Goal: Navigation & Orientation: Find specific page/section

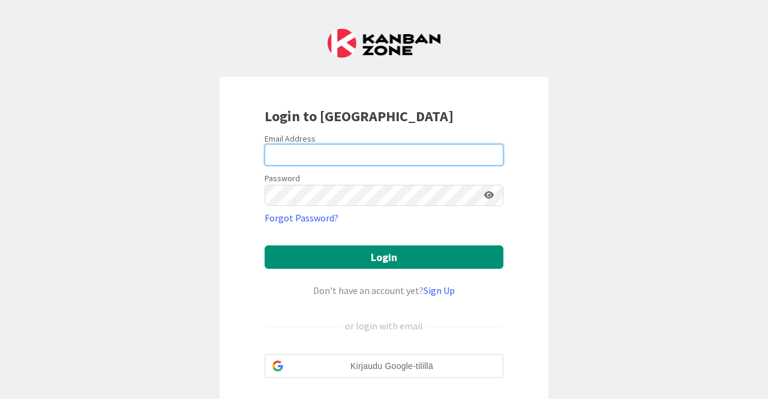
click at [391, 151] on input "email" at bounding box center [384, 155] width 239 height 22
type input "[PERSON_NAME][EMAIL_ADDRESS][DOMAIN_NAME]"
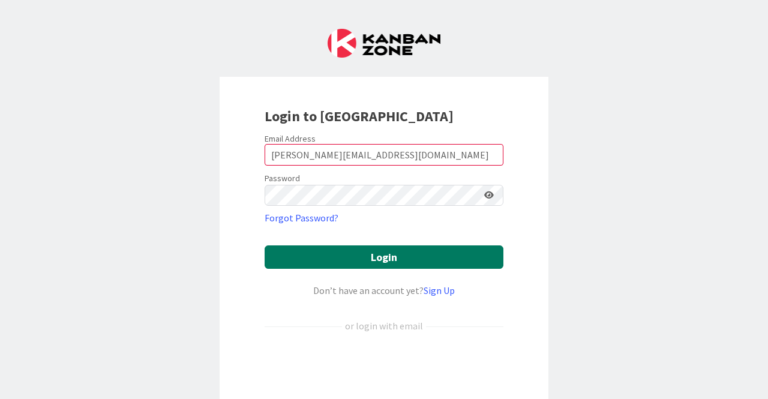
click at [380, 263] on button "Login" at bounding box center [384, 256] width 239 height 23
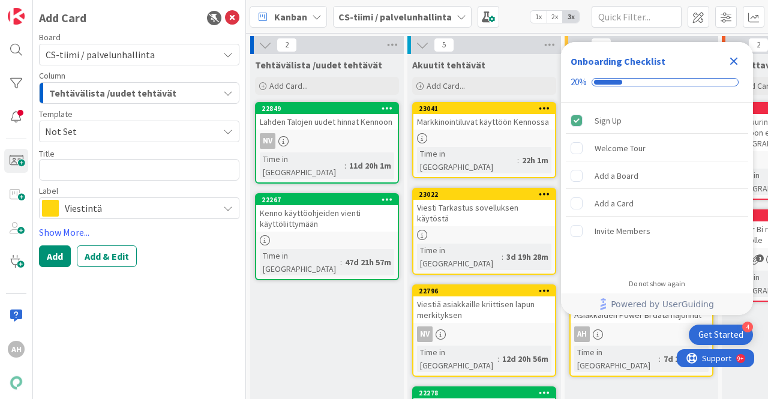
click at [59, 306] on div "Add Card Board CS-tiimi / palvelunhallinta Column Tehtävälista /uudet tehtävät …" at bounding box center [139, 199] width 213 height 399
click at [734, 61] on icon "Close Checklist" at bounding box center [734, 62] width 8 height 8
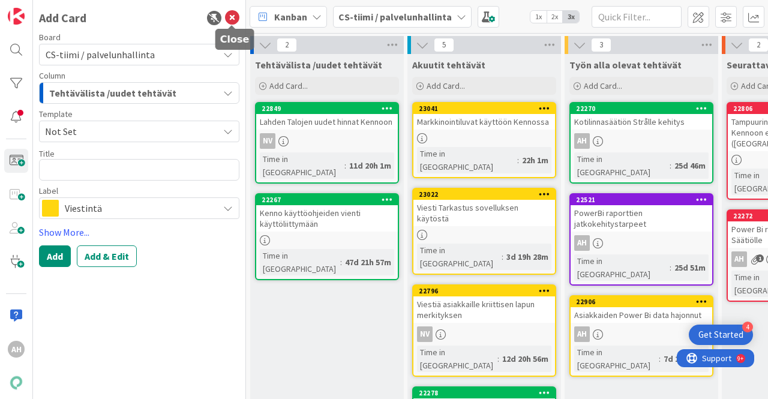
click at [229, 15] on icon at bounding box center [232, 18] width 14 height 14
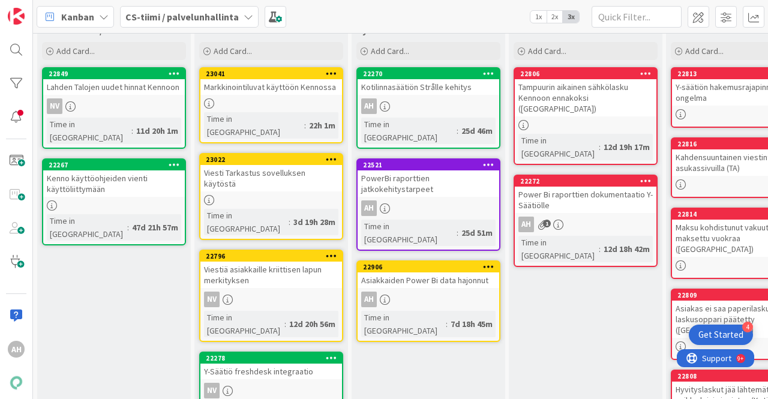
scroll to position [120, 0]
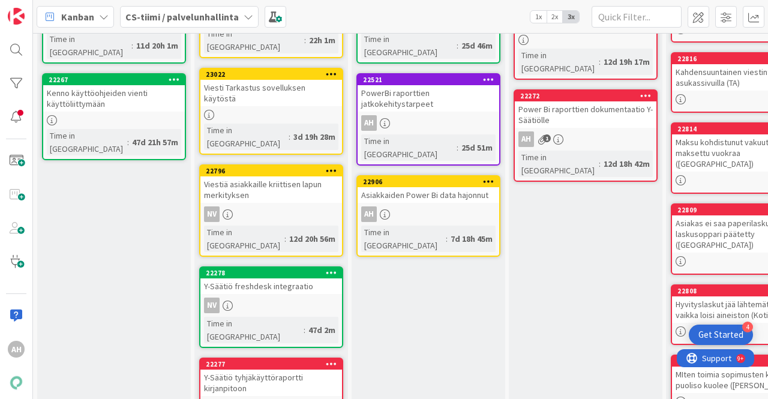
click at [293, 278] on div "Y-Säätiö freshdesk integraatio" at bounding box center [271, 286] width 142 height 16
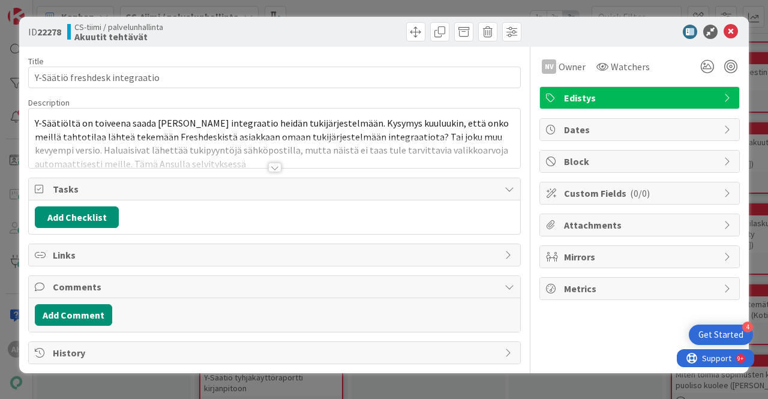
click at [275, 166] on div at bounding box center [274, 168] width 13 height 10
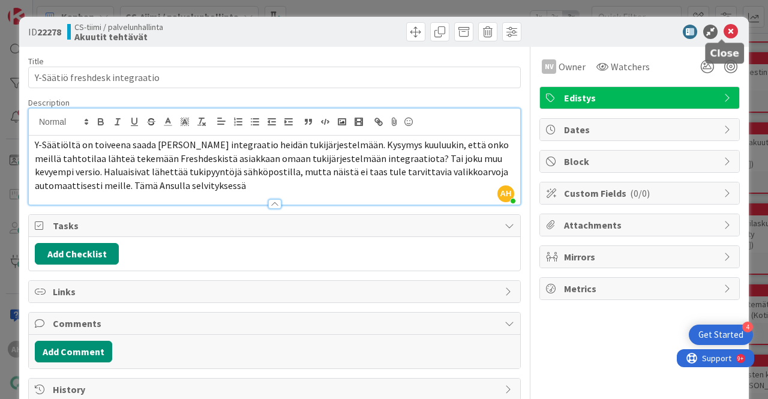
click at [724, 31] on icon at bounding box center [731, 32] width 14 height 14
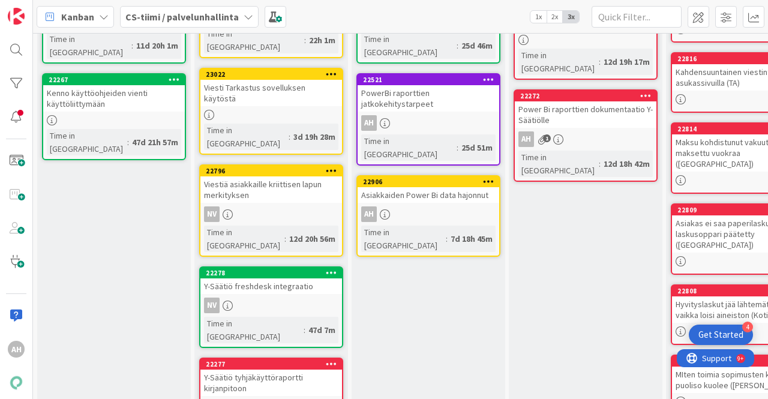
click at [284, 370] on div "Y-Säätiö tyhjäkäyttöraportti kirjanpitoon" at bounding box center [271, 383] width 142 height 26
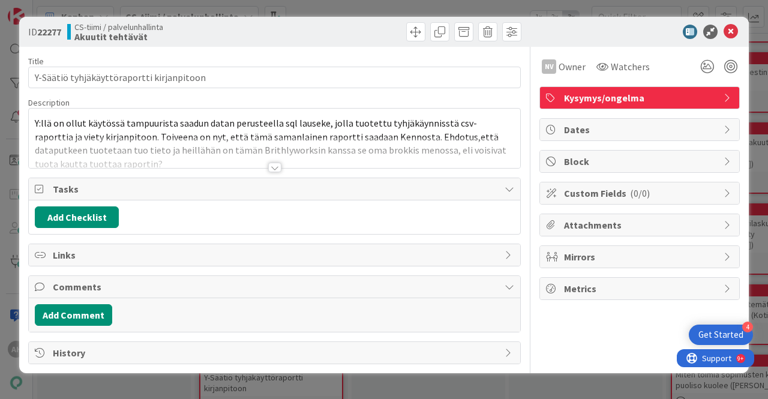
click at [271, 164] on div at bounding box center [274, 168] width 13 height 10
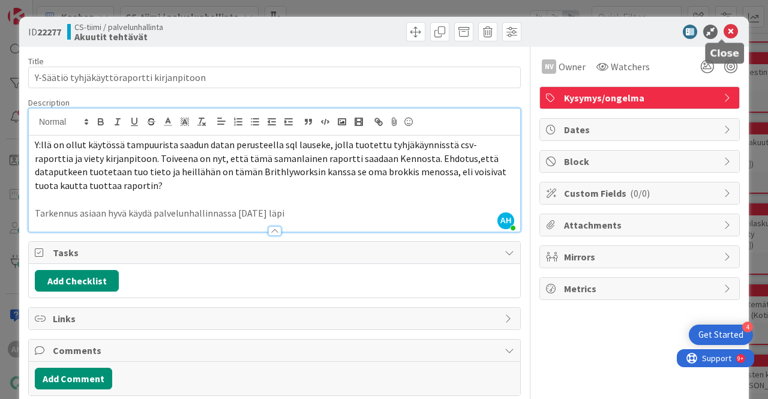
click at [724, 34] on icon at bounding box center [731, 32] width 14 height 14
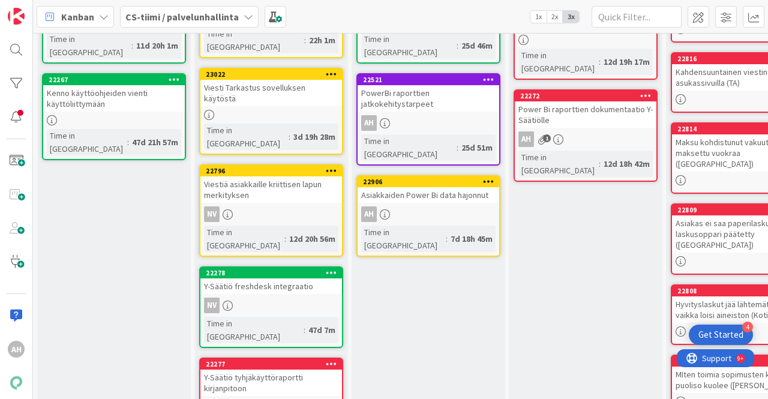
click at [62, 229] on div "Tehtävälista /uudet tehtävät Add Card... 22849 Lahden Talojen uudet hinnat Kenn…" at bounding box center [114, 347] width 154 height 826
click at [281, 370] on div "Y-Säätiö tyhjäkäyttöraportti kirjanpitoon" at bounding box center [271, 383] width 142 height 26
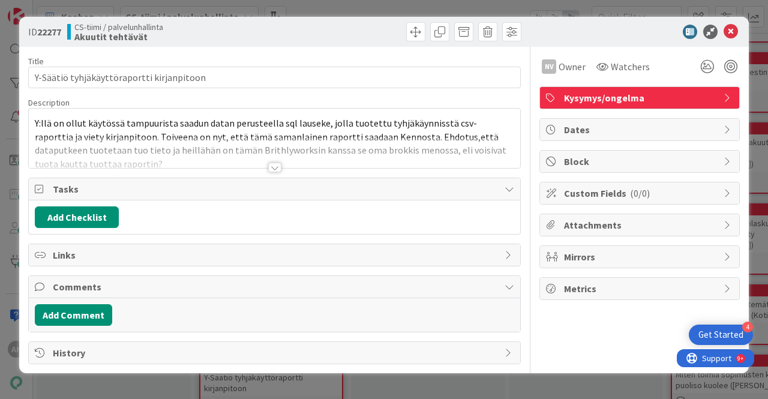
click at [281, 166] on div at bounding box center [274, 168] width 13 height 10
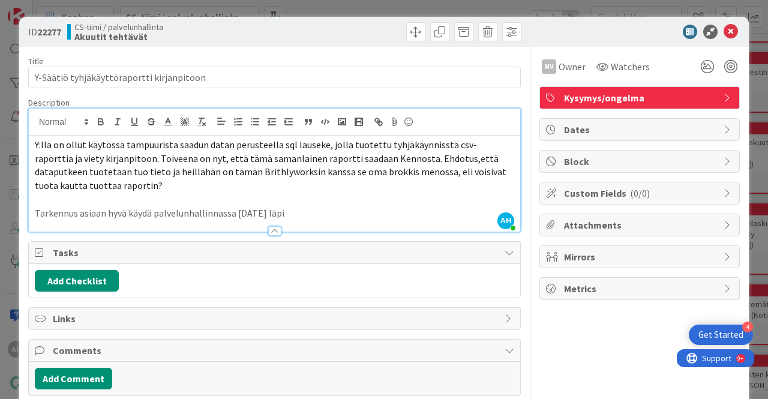
click at [43, 25] on span "ID 22277" at bounding box center [44, 32] width 33 height 14
click at [724, 31] on icon at bounding box center [731, 32] width 14 height 14
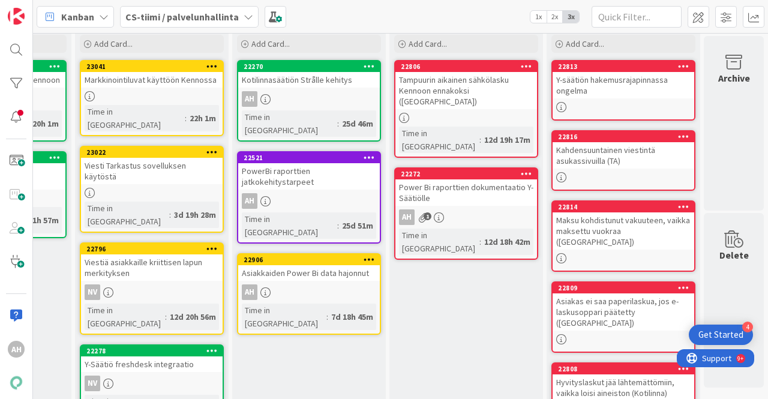
scroll to position [60, 128]
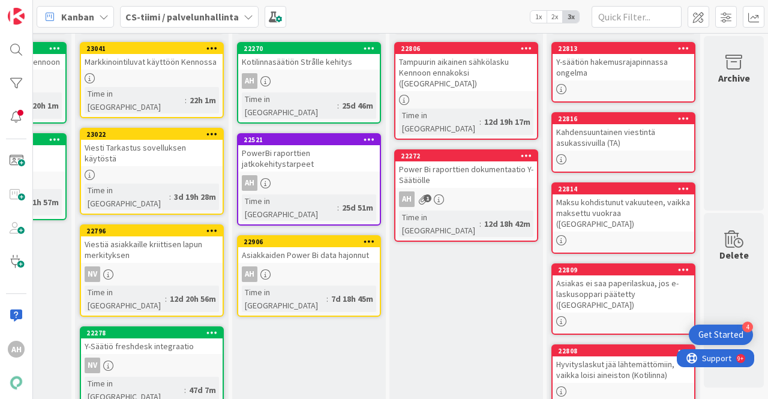
click at [626, 134] on div "Kahdensuuntainen viestintä asukassivuilla (TA)" at bounding box center [624, 137] width 142 height 26
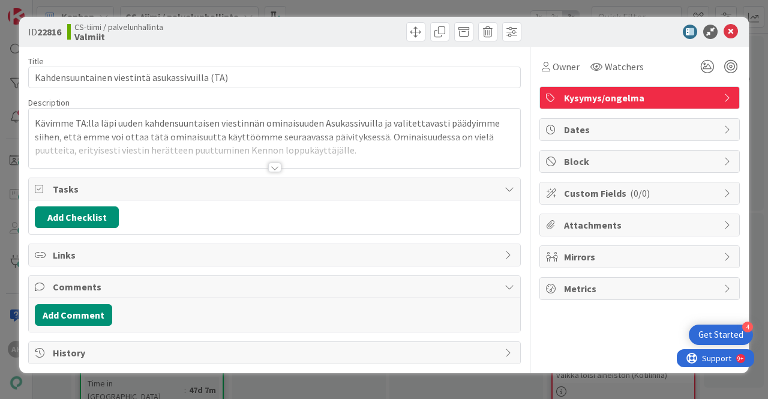
click at [265, 166] on div at bounding box center [274, 152] width 491 height 31
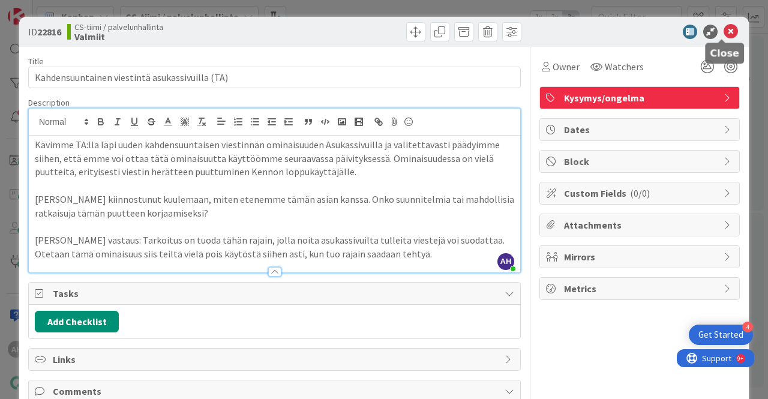
click at [724, 31] on icon at bounding box center [731, 32] width 14 height 14
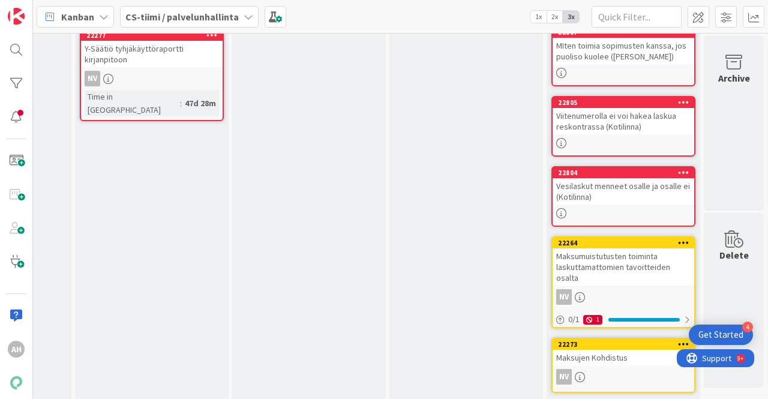
scroll to position [463, 128]
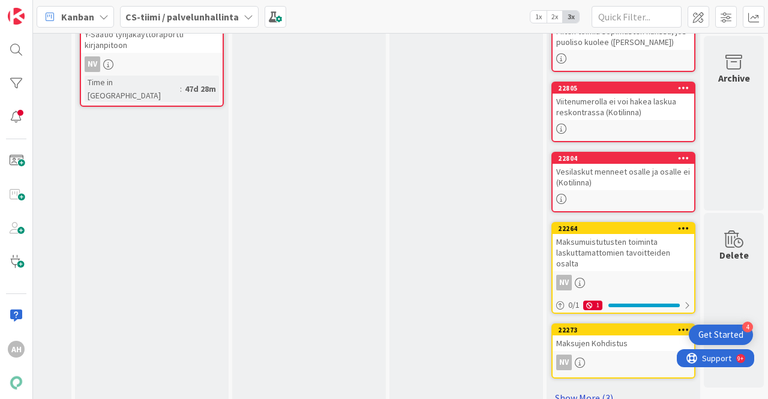
click at [590, 388] on link "Show More (3)" at bounding box center [623, 397] width 144 height 19
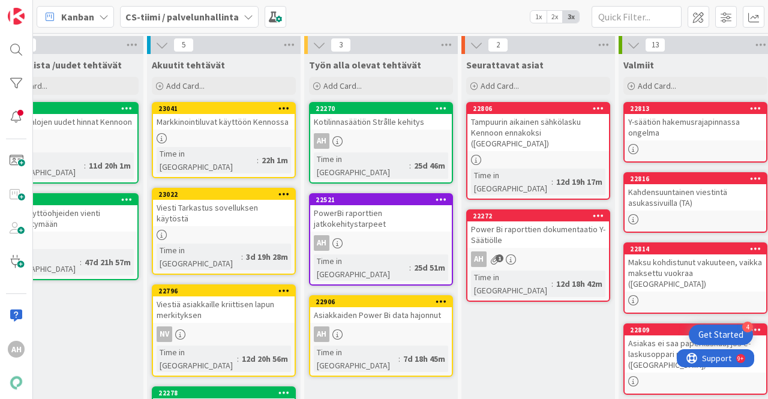
scroll to position [0, 47]
click at [370, 307] on div "Asiakkaiden Power Bi data hajonnut" at bounding box center [382, 315] width 142 height 16
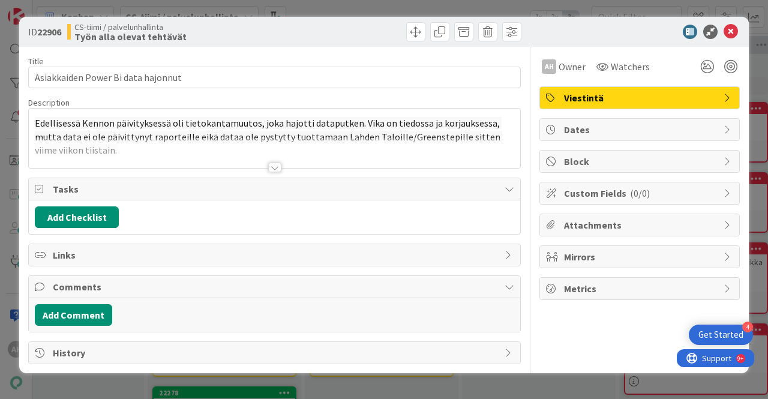
click at [267, 160] on div at bounding box center [274, 152] width 491 height 31
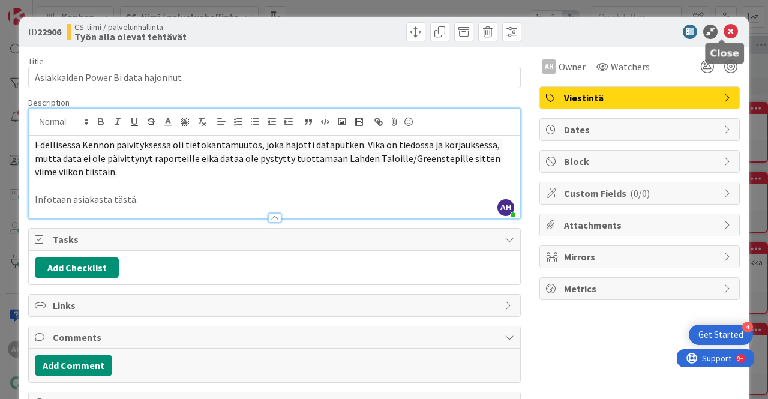
click at [724, 29] on icon at bounding box center [731, 32] width 14 height 14
